Goal: Information Seeking & Learning: Learn about a topic

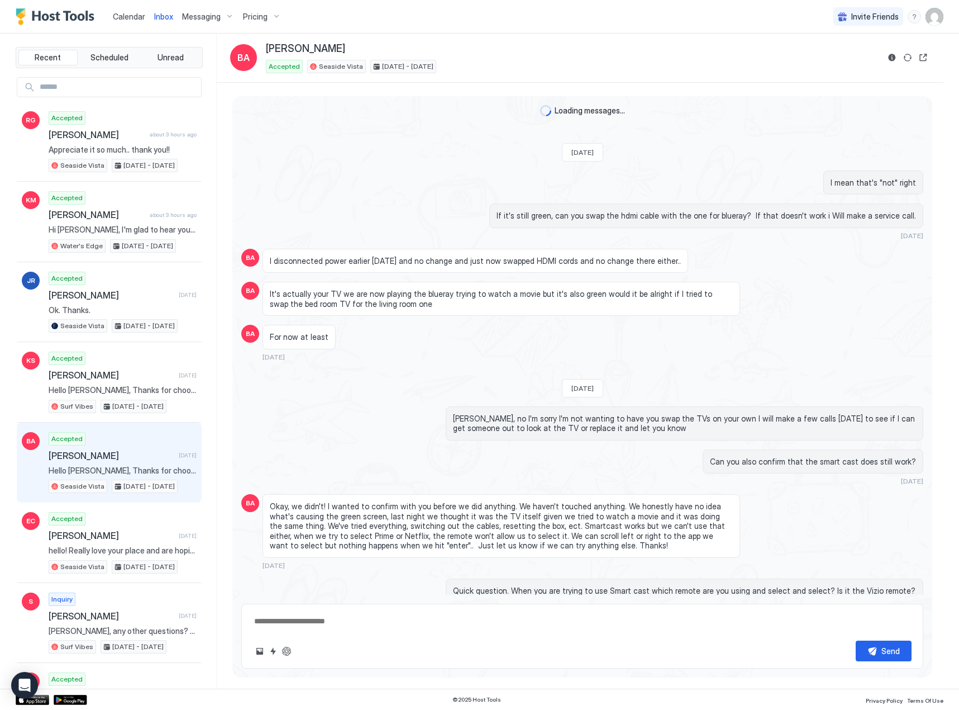
scroll to position [564, 0]
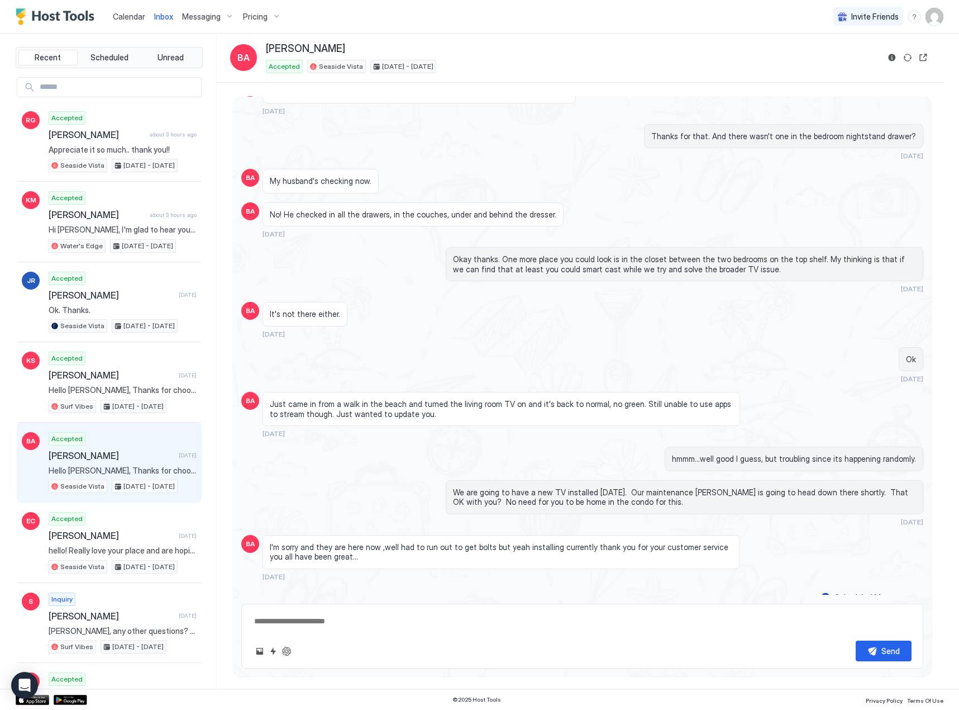
click at [126, 11] on div "Calendar" at bounding box center [128, 16] width 41 height 21
click at [128, 18] on span "Calendar" at bounding box center [129, 16] width 32 height 9
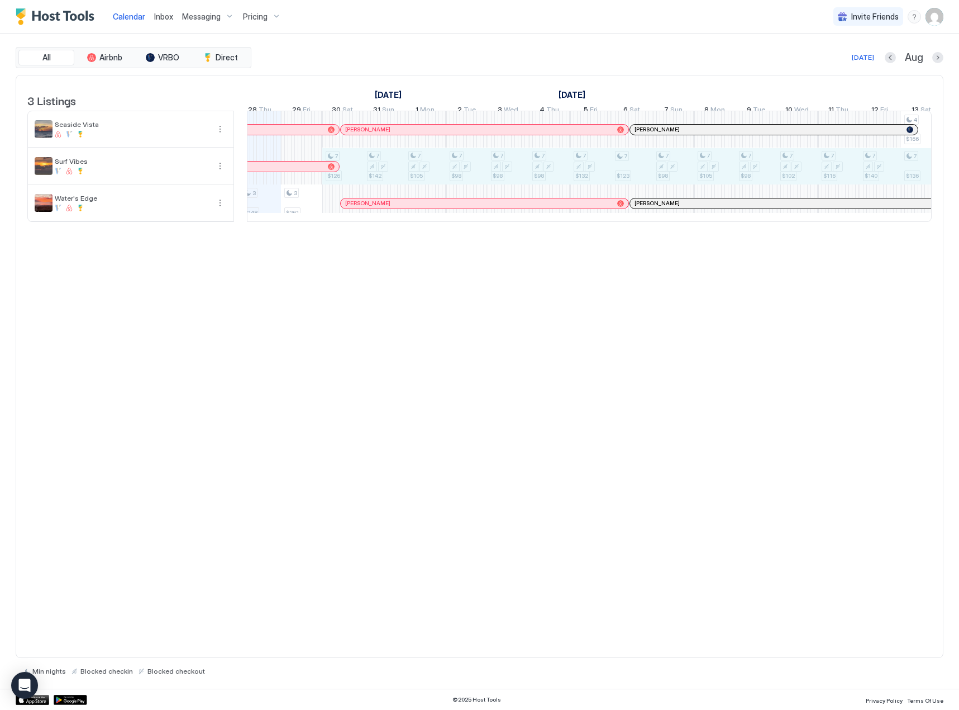
drag, startPoint x: 360, startPoint y: 170, endPoint x: 913, endPoint y: 201, distance: 553.0
click at [913, 201] on div "3 $148 3 $261 7 $126 7 $142 7 $105 7 $98 7 $98 7 $98 7 $132 7 $123 7 $98 7 $105…" at bounding box center [797, 166] width 2357 height 110
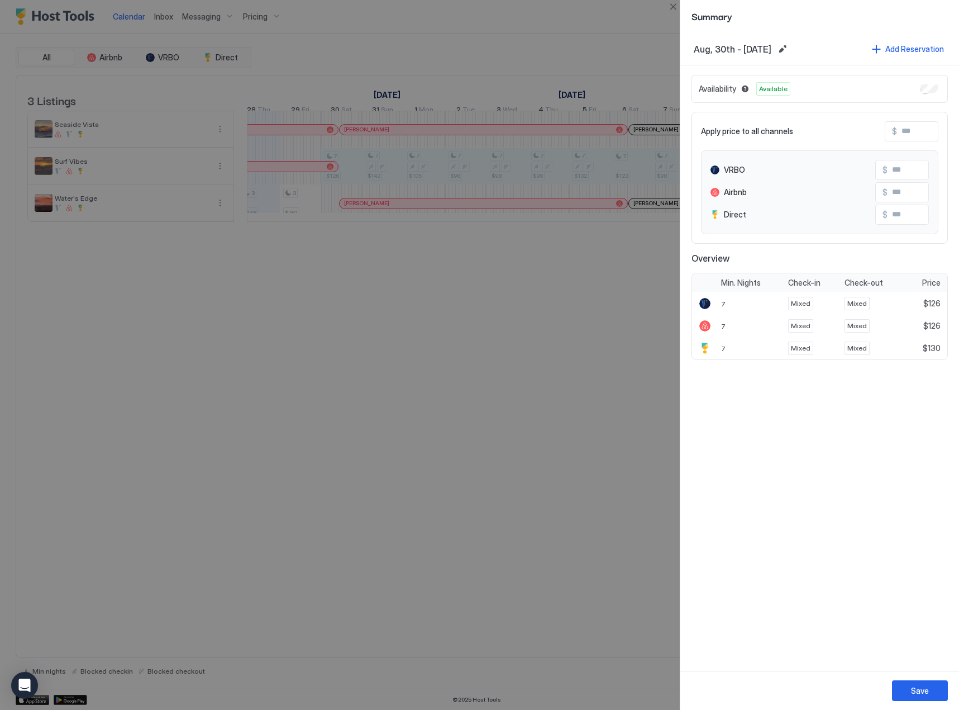
click at [395, 335] on div at bounding box center [479, 355] width 959 height 710
click at [200, 163] on div at bounding box center [479, 355] width 959 height 710
click at [671, 8] on button "Close" at bounding box center [673, 6] width 13 height 13
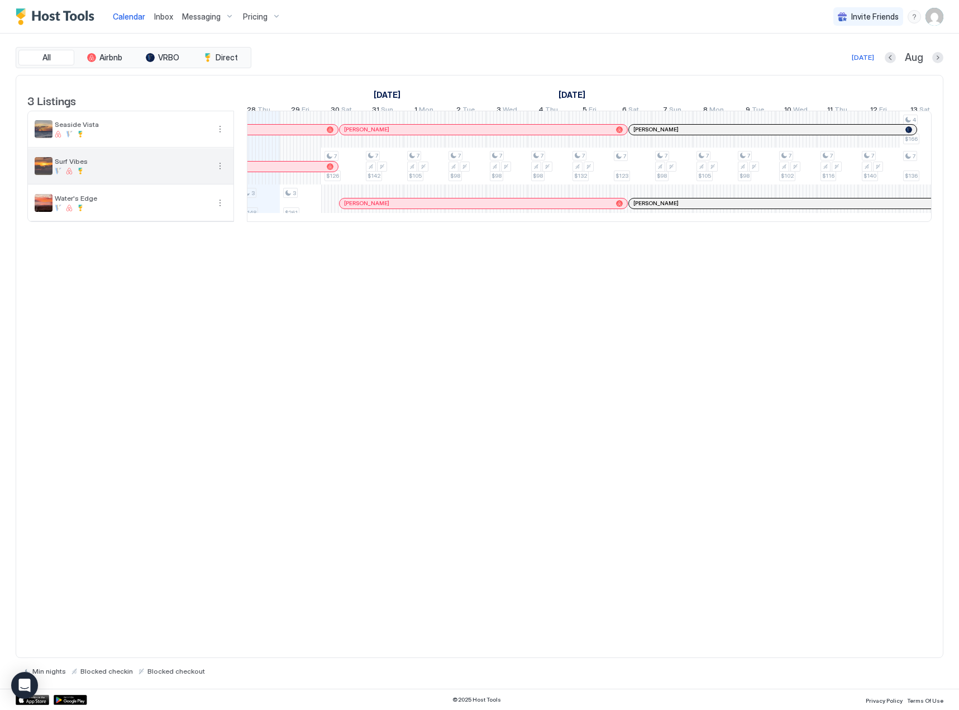
click at [219, 173] on button "More options" at bounding box center [219, 165] width 13 height 13
click at [191, 207] on span "Pricing" at bounding box center [187, 207] width 22 height 8
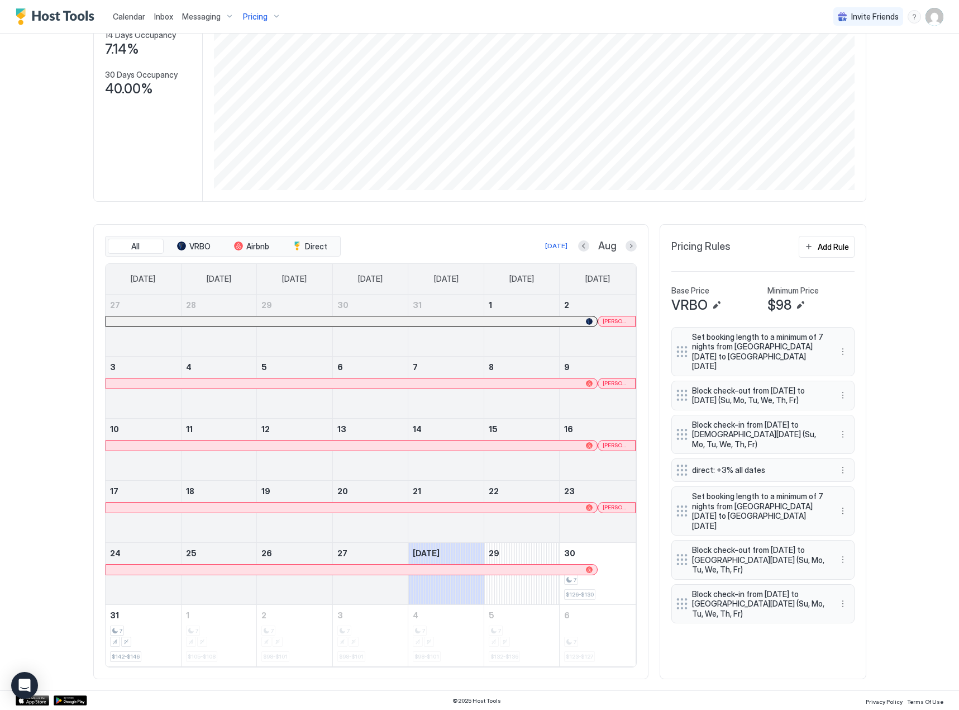
scroll to position [151, 0]
